Goal: Book appointment/travel/reservation

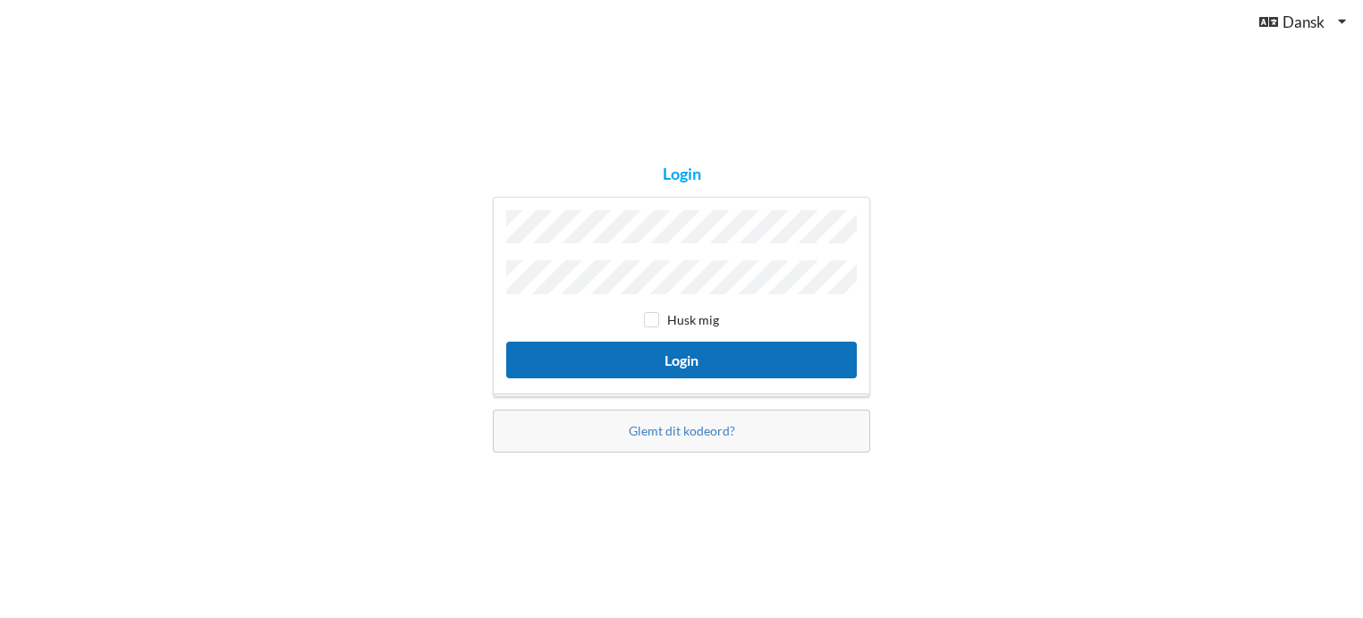
click at [732, 357] on button "Login" at bounding box center [681, 360] width 351 height 37
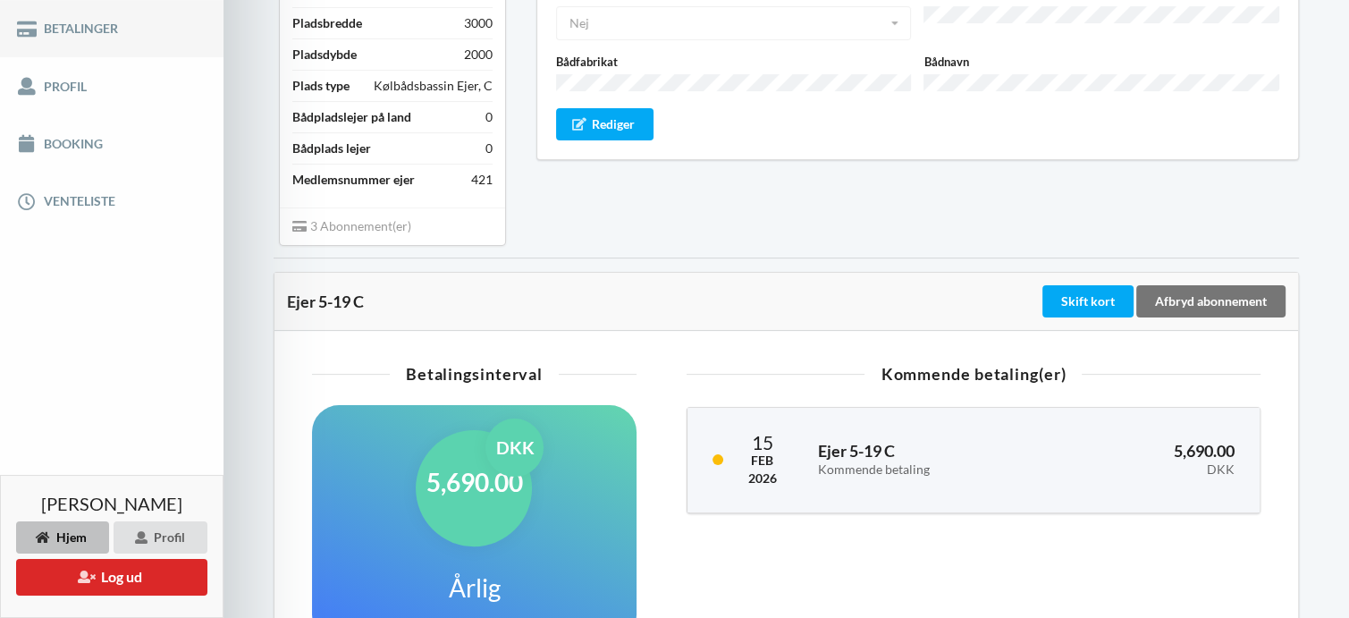
scroll to position [358, 0]
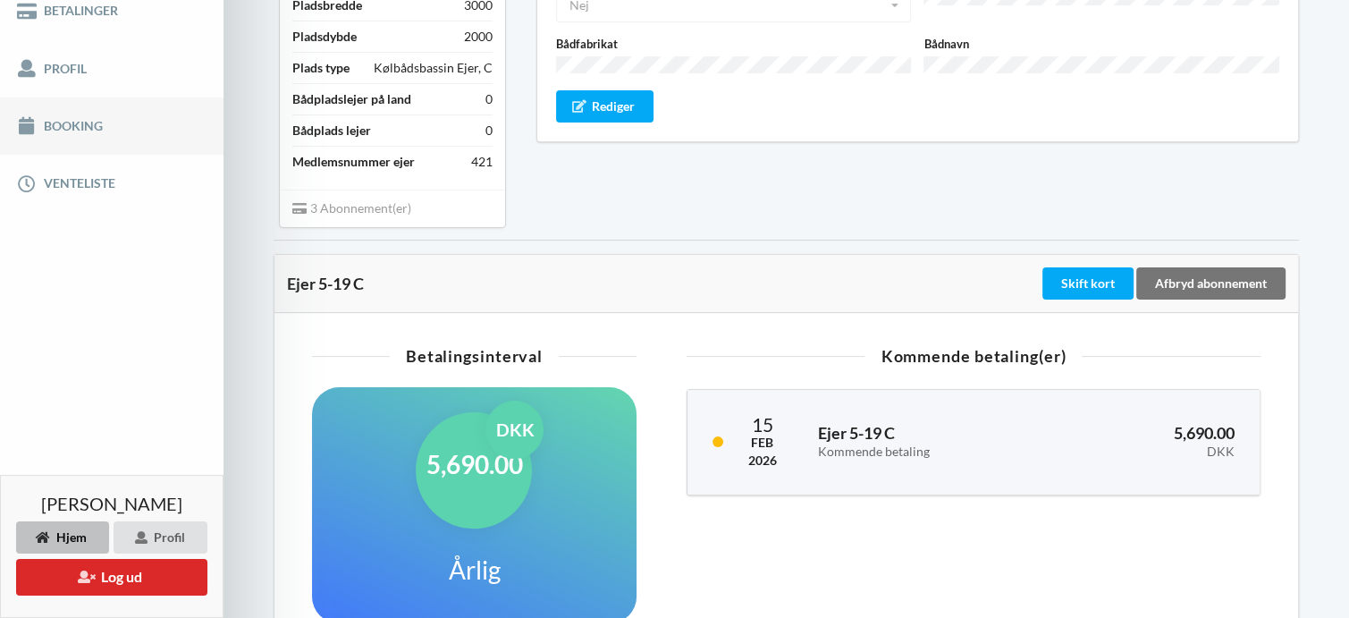
click at [90, 124] on link "Booking" at bounding box center [112, 125] width 224 height 57
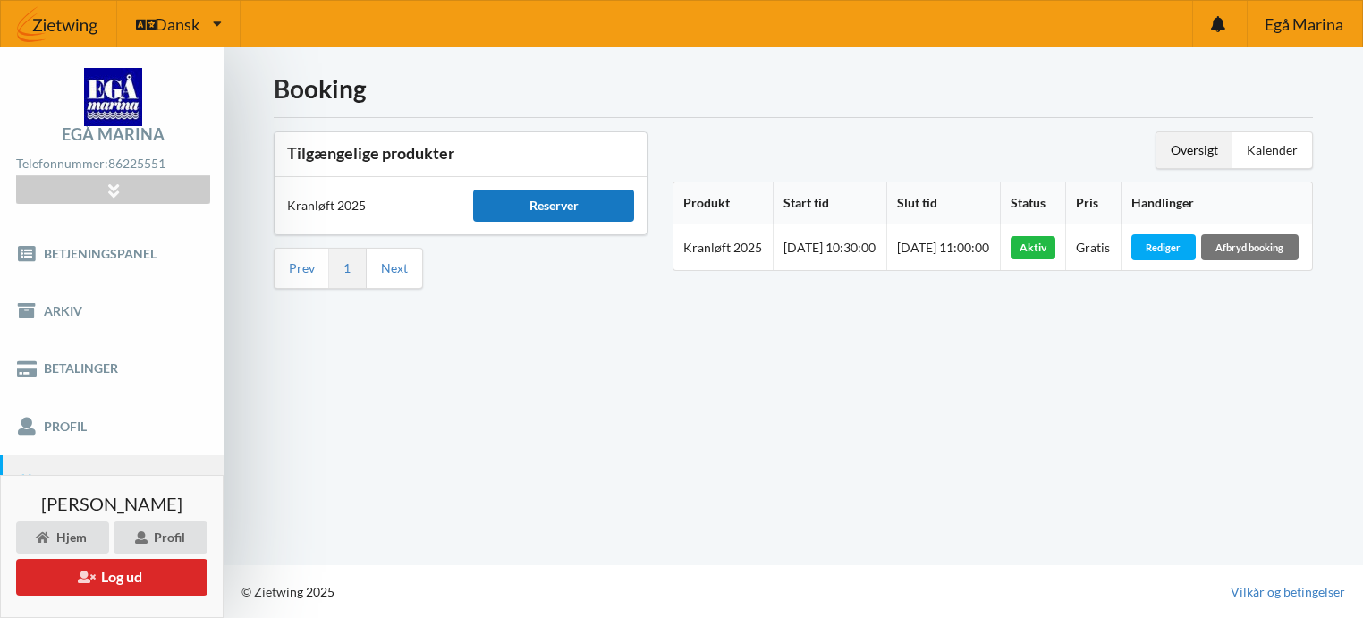
click at [535, 202] on div "Reserver" at bounding box center [553, 206] width 161 height 32
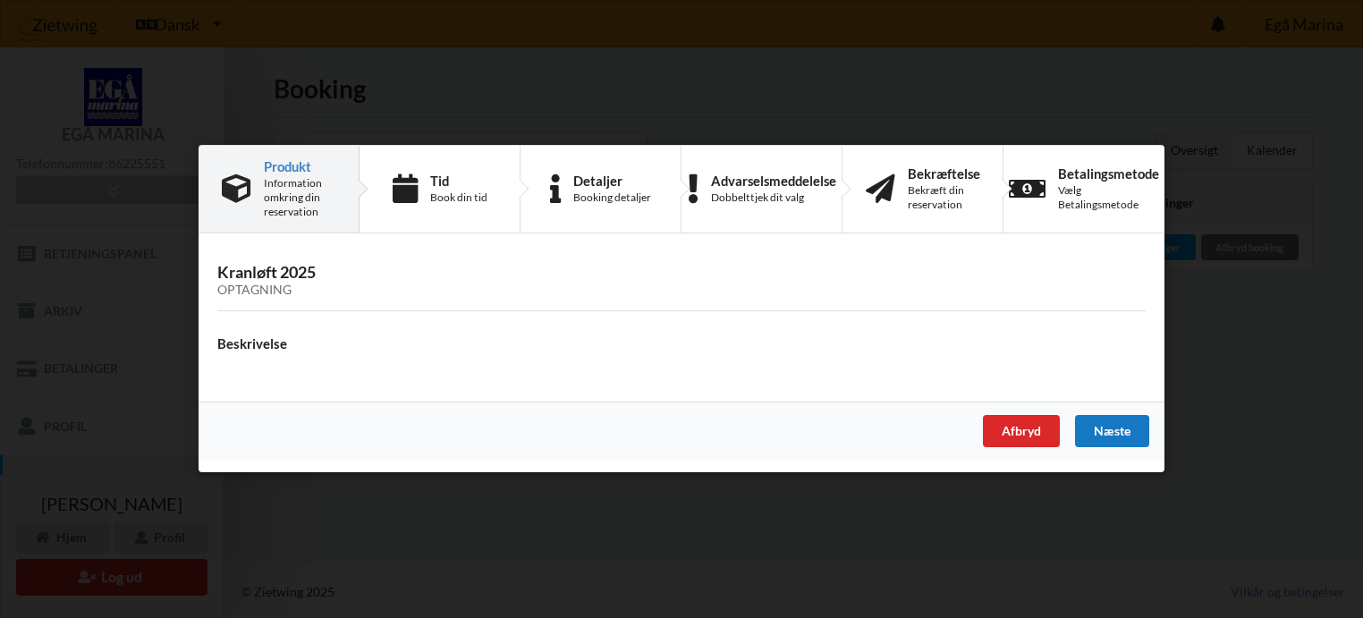
click at [1098, 434] on div "Næste" at bounding box center [1112, 432] width 74 height 32
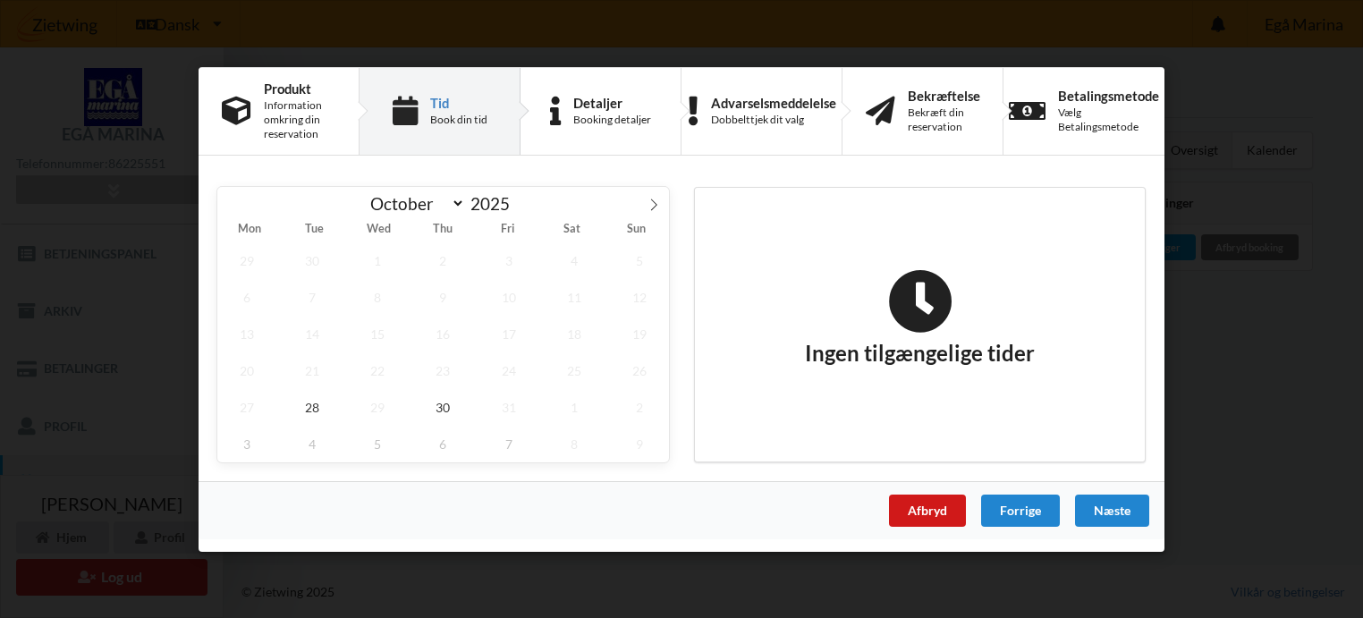
click at [929, 508] on div "Afbryd" at bounding box center [927, 510] width 77 height 32
